Goal: Browse casually

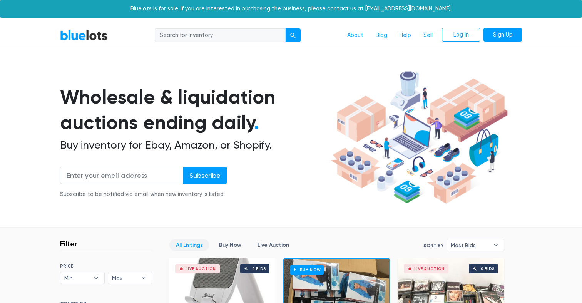
click at [190, 37] on input "search" at bounding box center [220, 36] width 131 height 14
type input "gift cards"
click at [294, 39] on button "submit" at bounding box center [292, 36] width 15 height 14
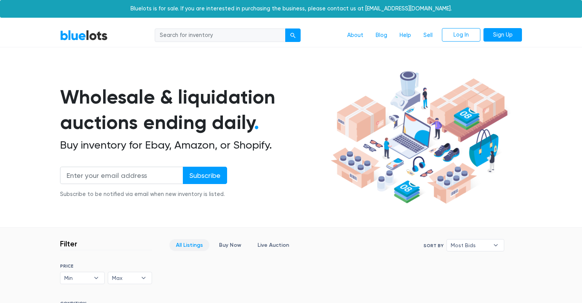
click at [83, 33] on link "BlueLots" at bounding box center [84, 35] width 48 height 11
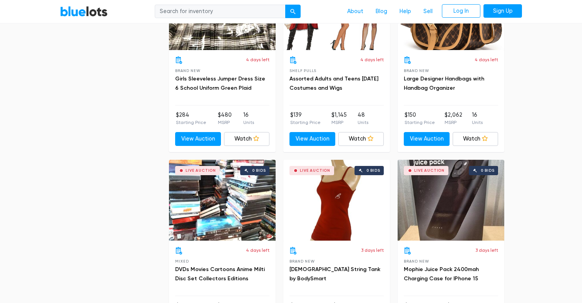
scroll to position [2779, 0]
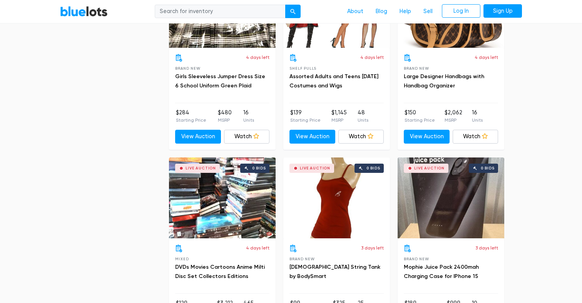
click at [246, 201] on div "Live Auction 0 bids" at bounding box center [222, 198] width 107 height 81
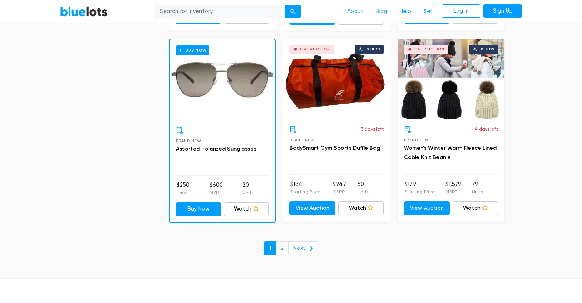
scroll to position [3279, 0]
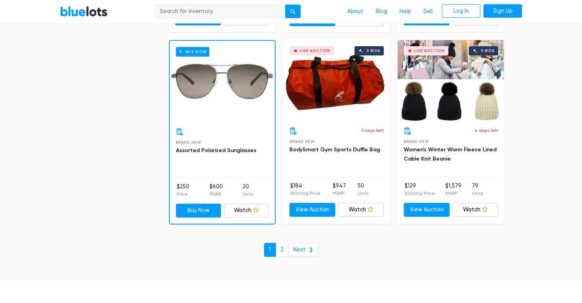
click at [451, 91] on div "Live Auction 0 bids" at bounding box center [451, 80] width 107 height 81
click at [282, 252] on link "2" at bounding box center [282, 250] width 13 height 14
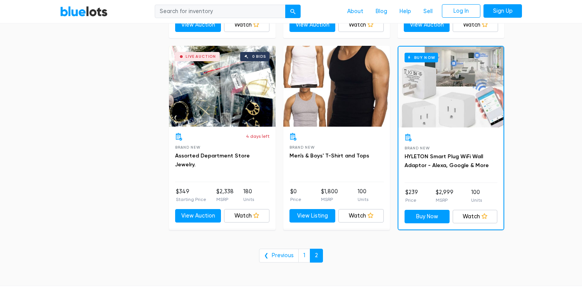
scroll to position [1180, 0]
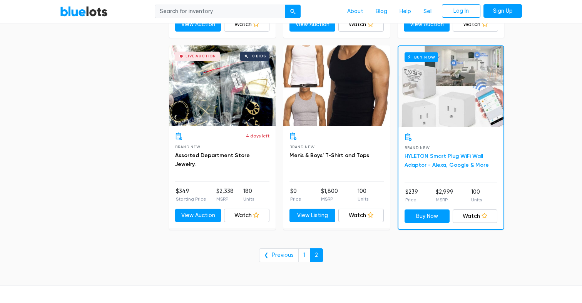
click at [428, 163] on link "HYLETON Smart Plug WiFi Wall Adaptor - Alexa, Google & More" at bounding box center [447, 161] width 84 height 16
